Goal: Check status: Check status

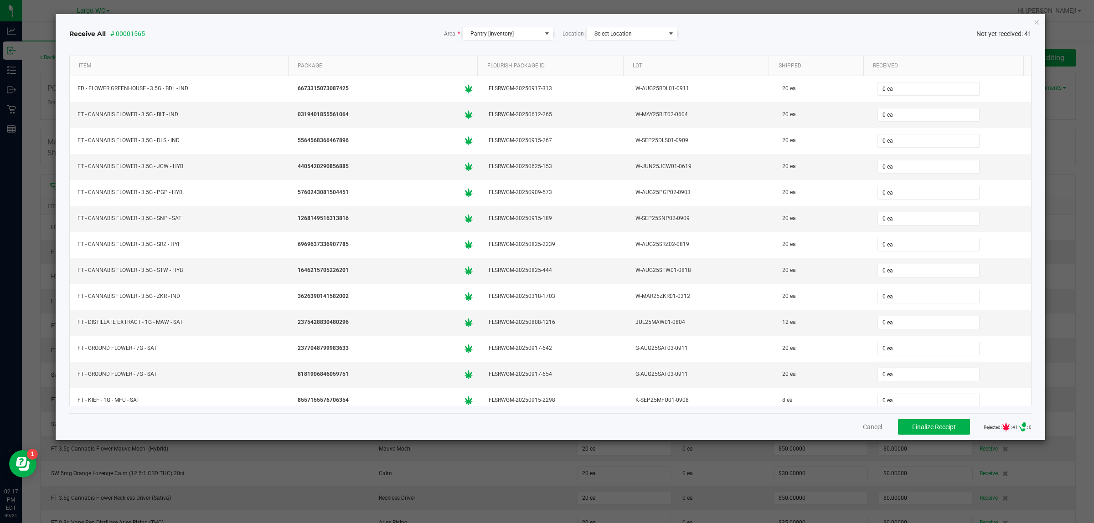
click at [37, 62] on ngb-modal-window "Receive All # 00001565 Area * Pantry [Inventory] Location Select Location Not y…" at bounding box center [550, 261] width 1101 height 523
click at [853, 425] on div "Cancel Finalize Receipt Rejected: : 41 .st0{ } : 0" at bounding box center [550, 427] width 963 height 27
click at [863, 427] on button "Cancel" at bounding box center [872, 427] width 19 height 9
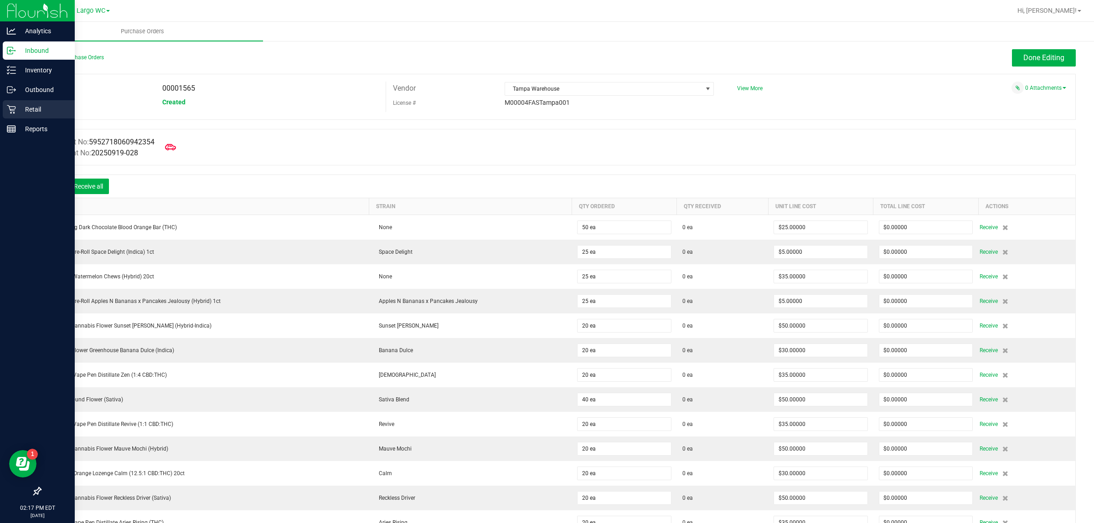
click at [8, 111] on icon at bounding box center [11, 109] width 9 height 9
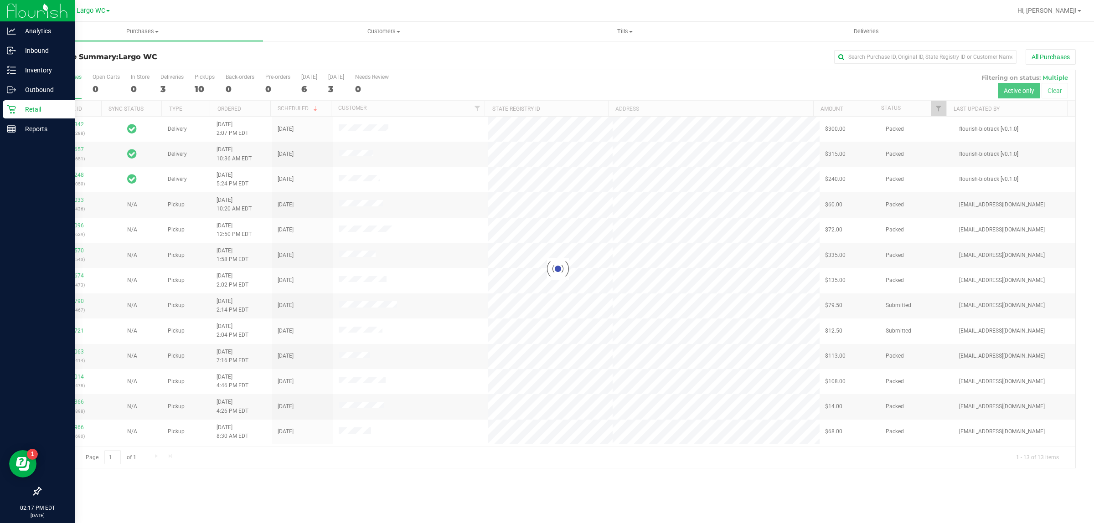
click at [70, 304] on div at bounding box center [558, 269] width 1035 height 398
click at [70, 304] on link "11984790" at bounding box center [71, 301] width 26 height 6
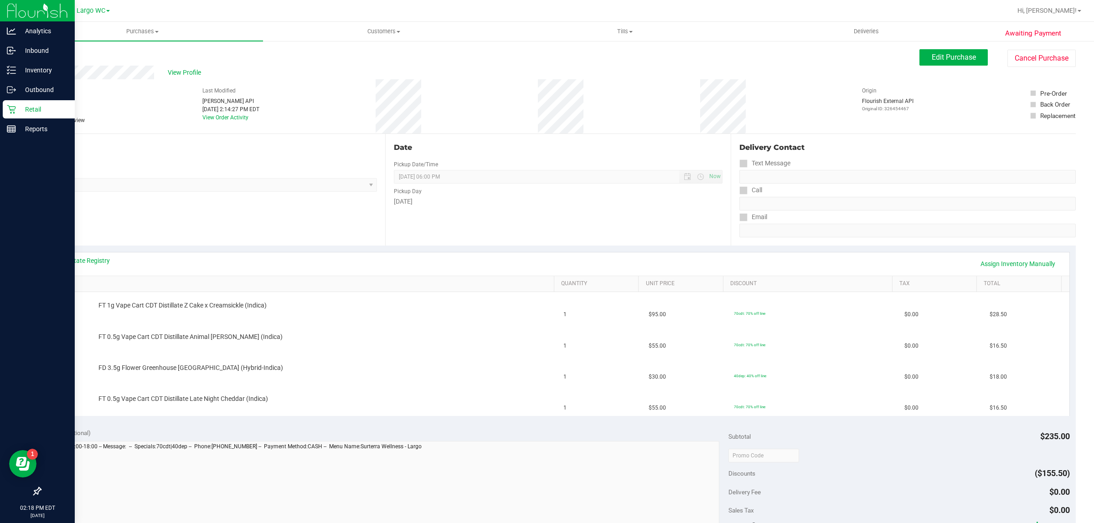
drag, startPoint x: 59, startPoint y: 90, endPoint x: 79, endPoint y: 90, distance: 19.6
click at [79, 90] on div "# 11984790 BioTrack ID: - Submitted Needs review" at bounding box center [63, 106] width 46 height 38
copy div "4790"
click at [786, 255] on div "View State Registry Assign Inventory Manually" at bounding box center [558, 264] width 1023 height 23
click at [82, 264] on link "View State Registry" at bounding box center [82, 260] width 55 height 9
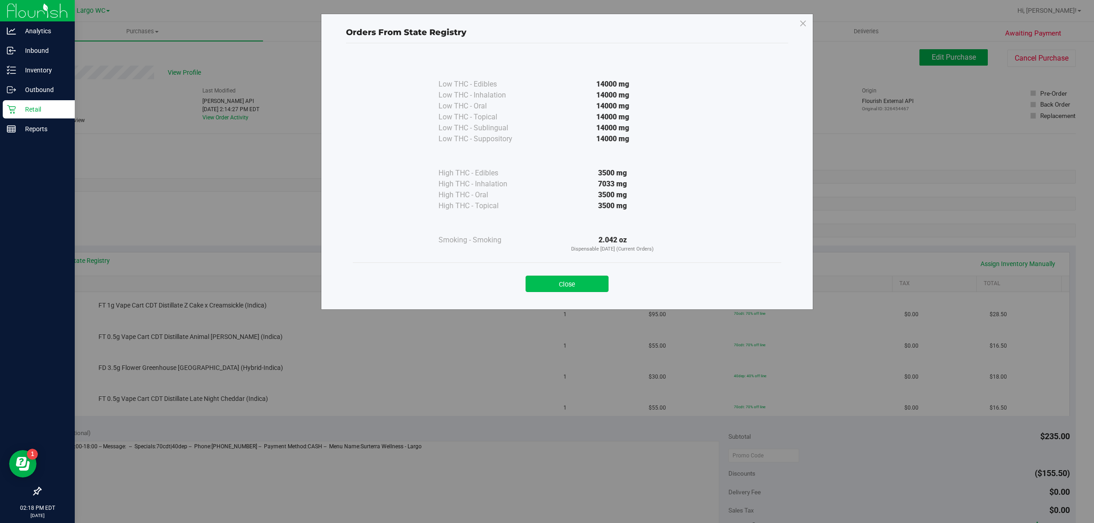
click at [570, 286] on button "Close" at bounding box center [567, 284] width 83 height 16
